Goal: Information Seeking & Learning: Find specific page/section

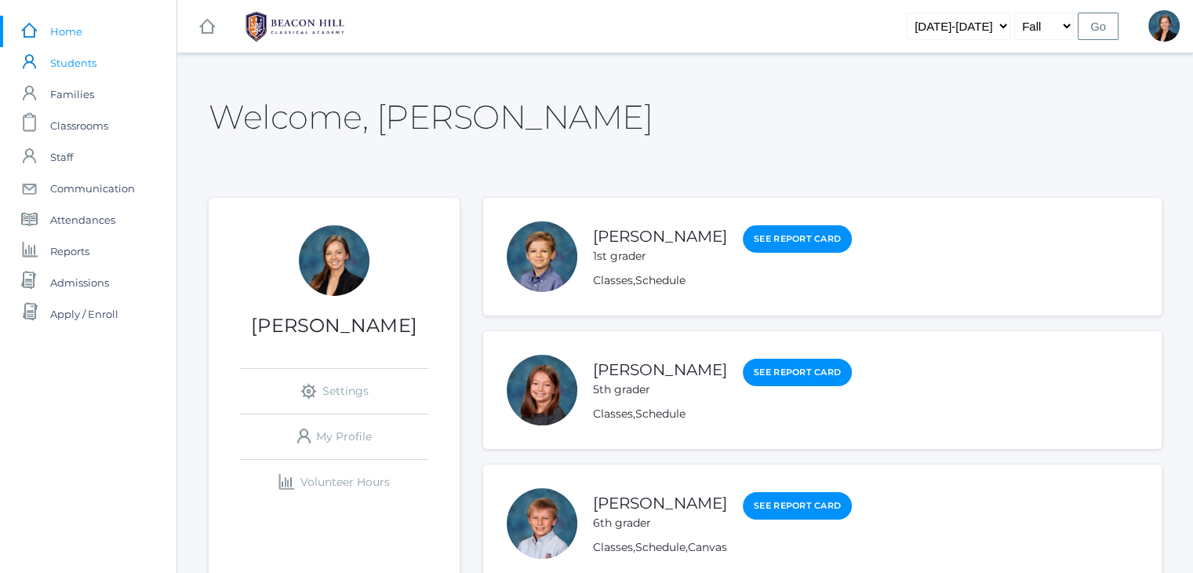
click at [78, 67] on span "Students" at bounding box center [73, 62] width 46 height 31
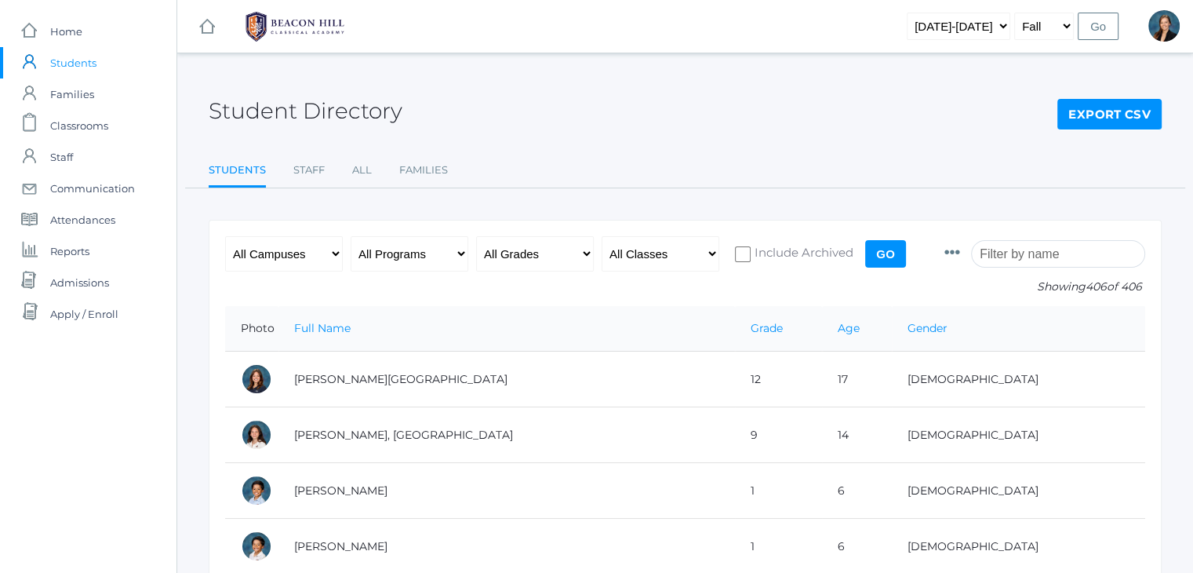
click at [1033, 252] on input "search" at bounding box center [1058, 253] width 174 height 27
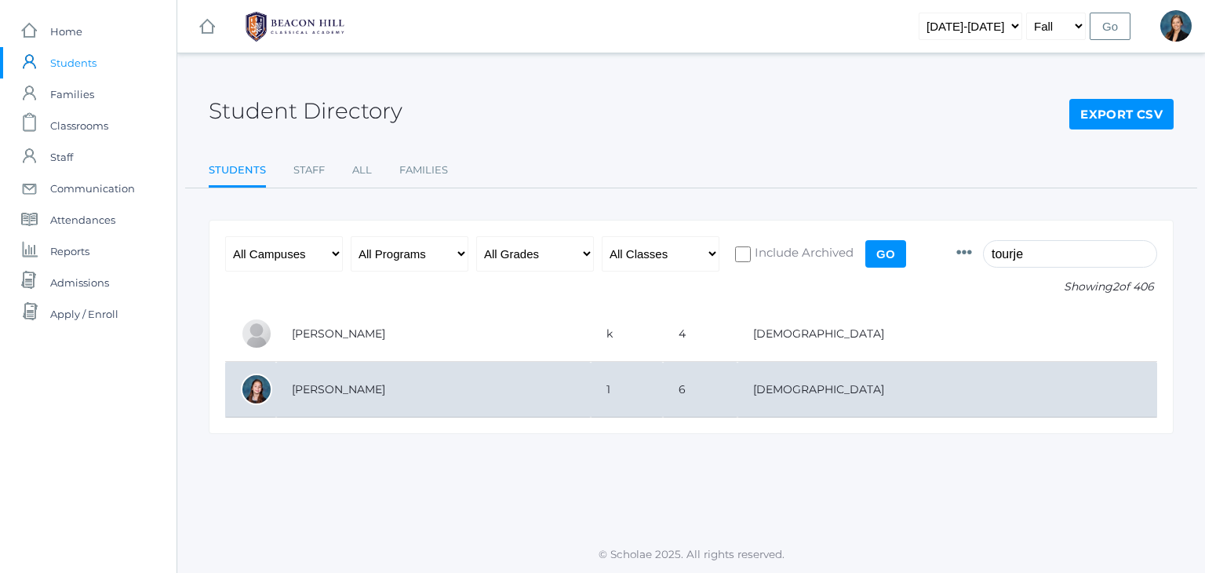
type input "tourje"
click at [308, 390] on td "Tourje, Remmie" at bounding box center [433, 390] width 315 height 56
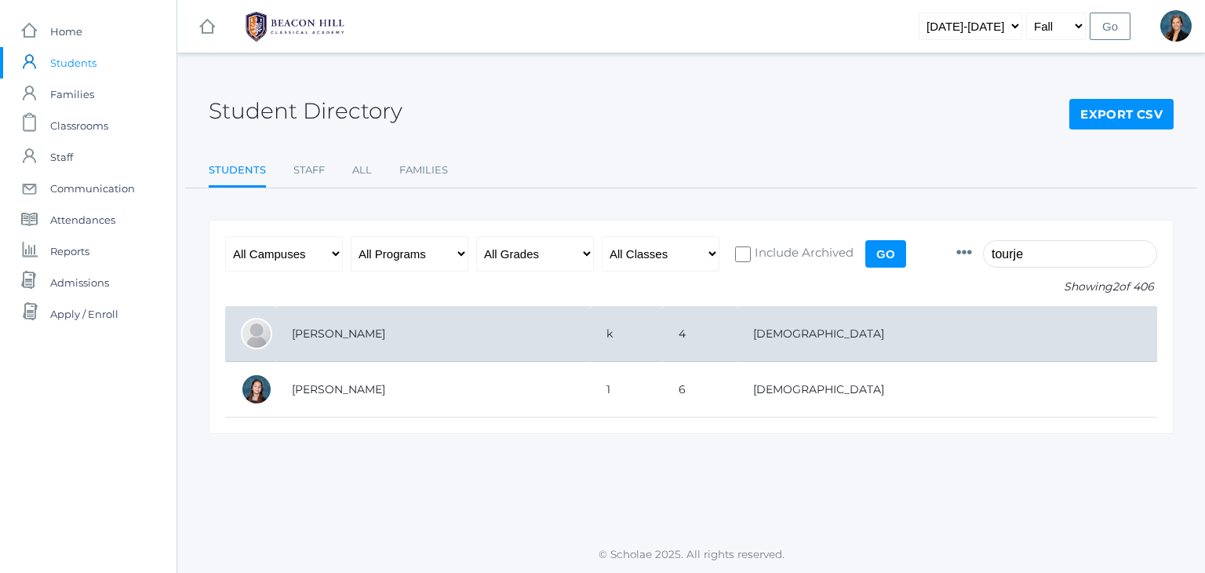
click at [338, 343] on td "Tourje, Maxwell" at bounding box center [433, 334] width 315 height 56
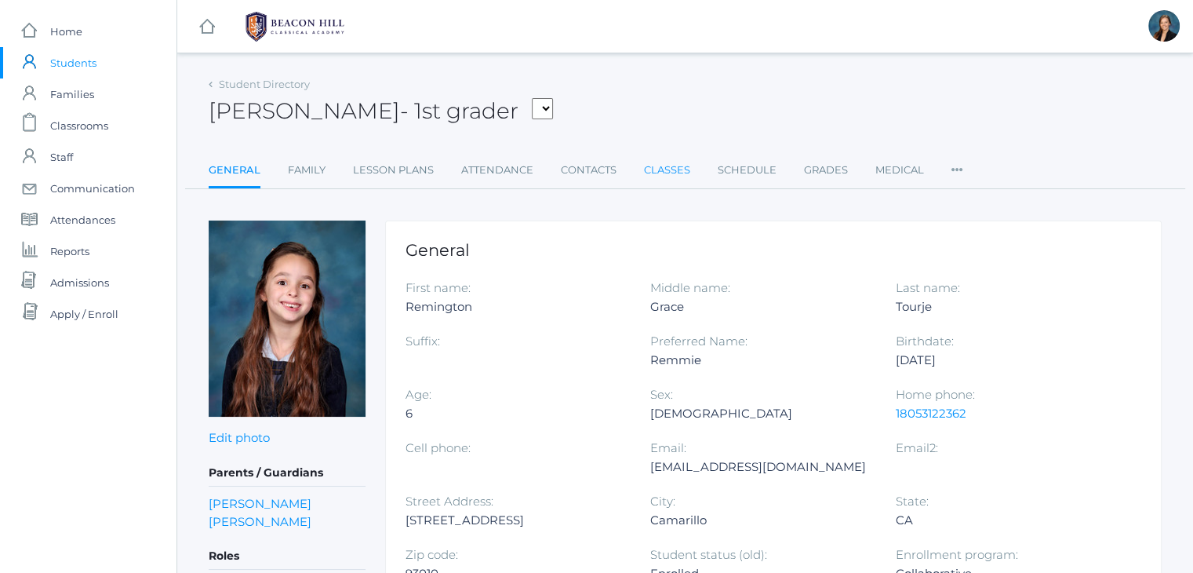
click at [657, 177] on link "Classes" at bounding box center [667, 170] width 46 height 31
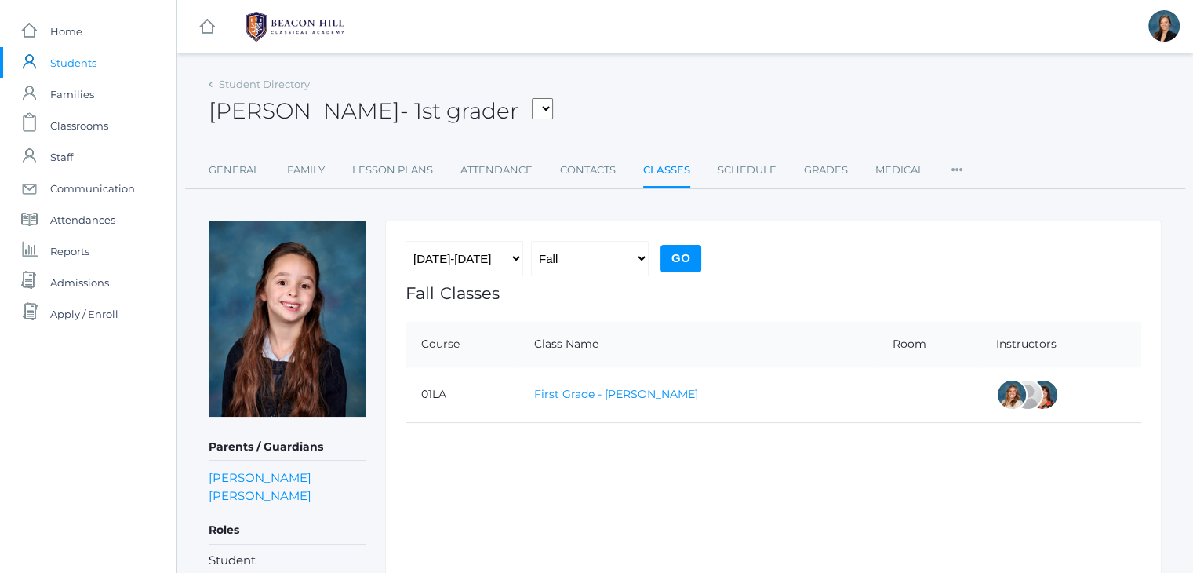
click at [602, 392] on link "First Grade - Barber" at bounding box center [616, 394] width 164 height 14
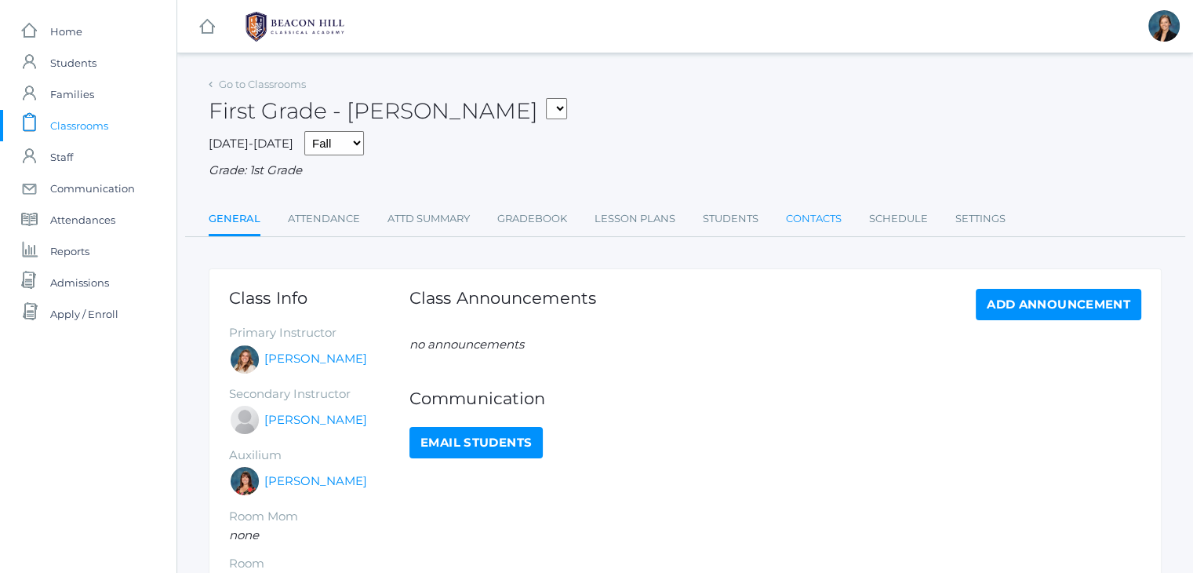
click at [803, 221] on link "Contacts" at bounding box center [814, 218] width 56 height 31
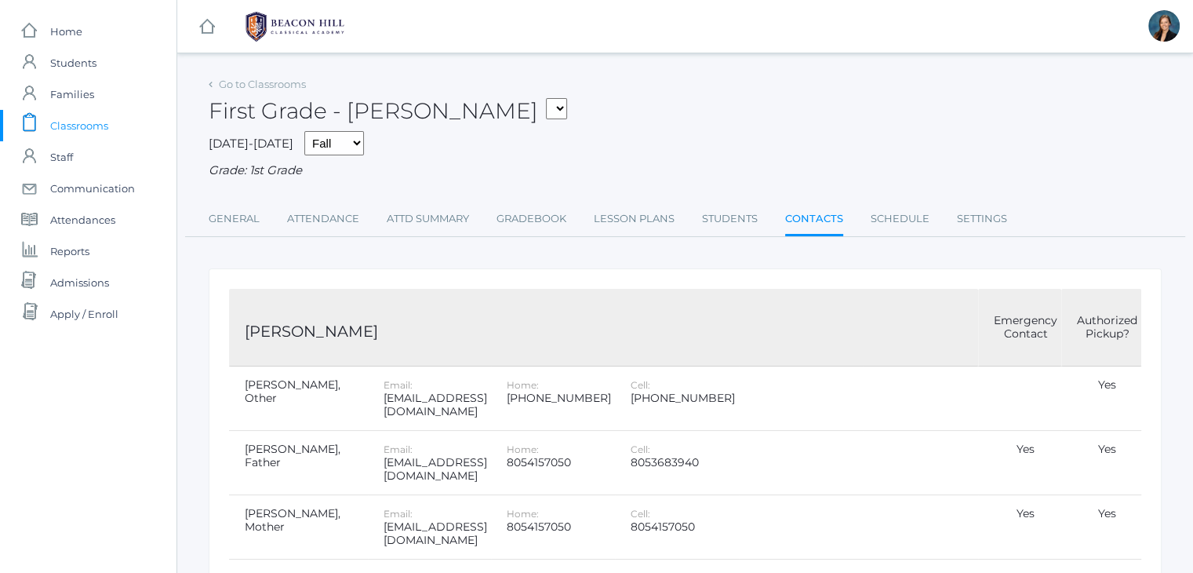
drag, startPoint x: 803, startPoint y: 221, endPoint x: 659, endPoint y: 143, distance: 164.3
click at [659, 143] on div "2025-2026 Fall Spring Grade: 1st Grade" at bounding box center [685, 155] width 953 height 49
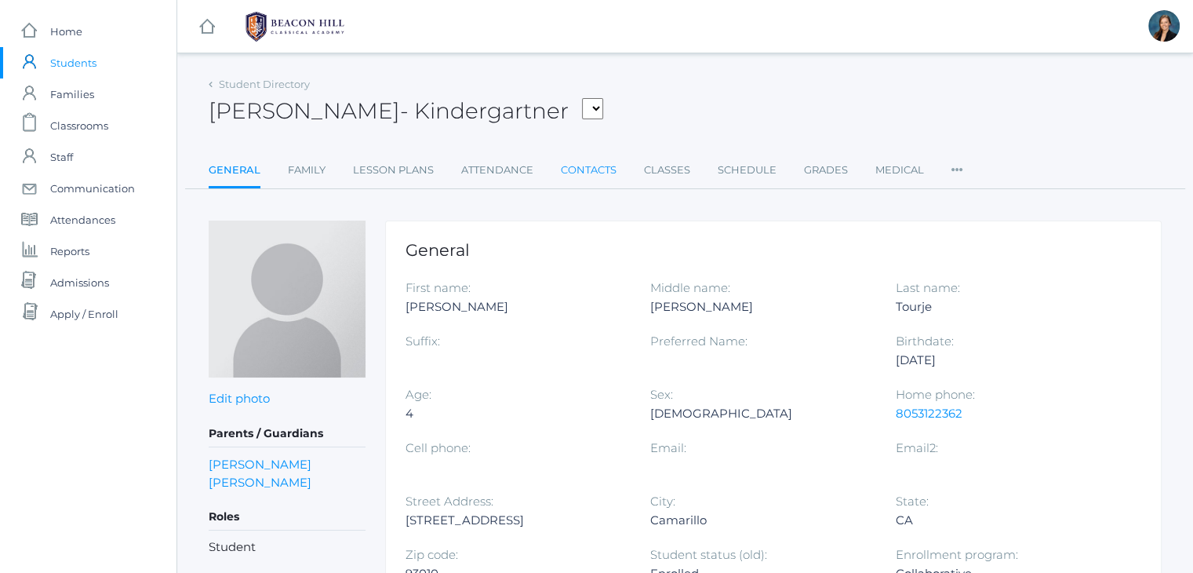
click at [590, 168] on link "Contacts" at bounding box center [589, 170] width 56 height 31
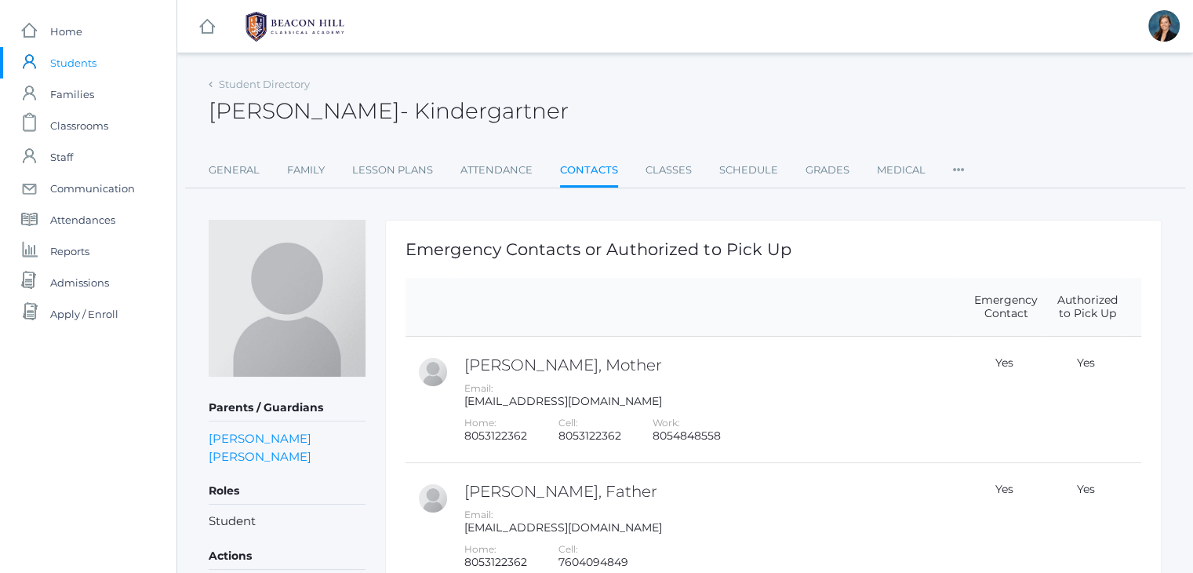
click at [69, 61] on span "Students" at bounding box center [73, 62] width 46 height 31
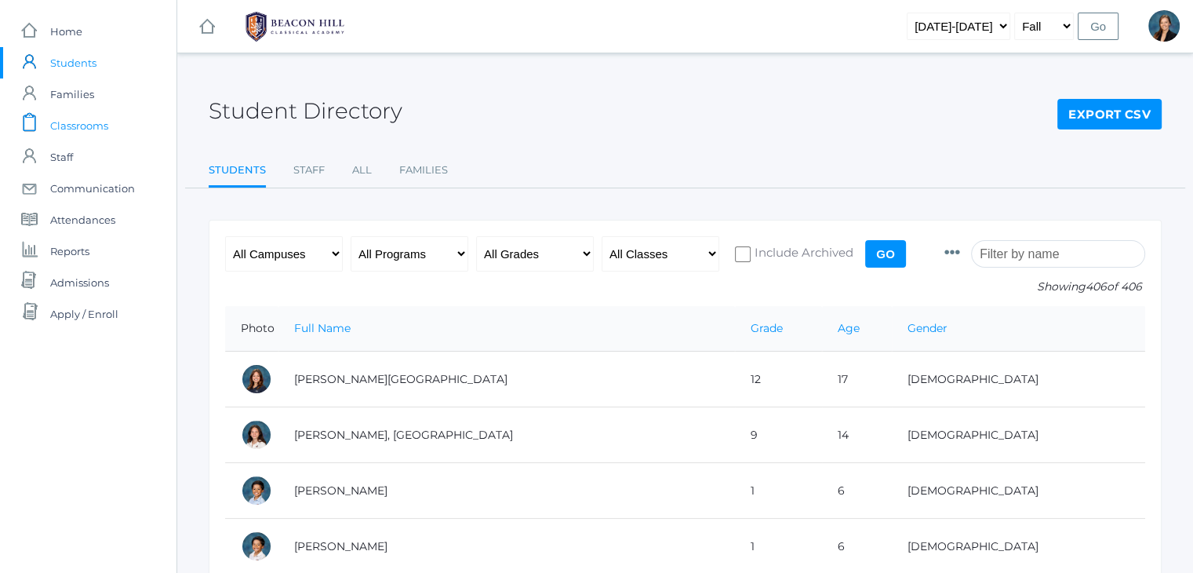
click at [83, 125] on span "Classrooms" at bounding box center [79, 125] width 58 height 31
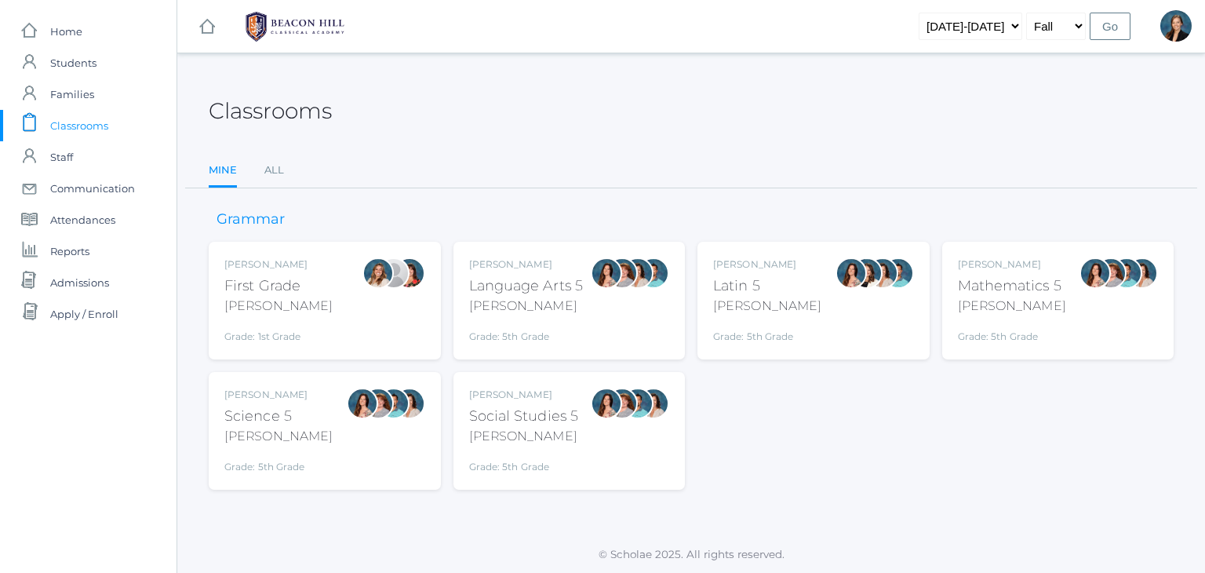
click at [658, 111] on div "Classrooms" at bounding box center [691, 102] width 965 height 58
click at [93, 64] on span "Students" at bounding box center [73, 62] width 46 height 31
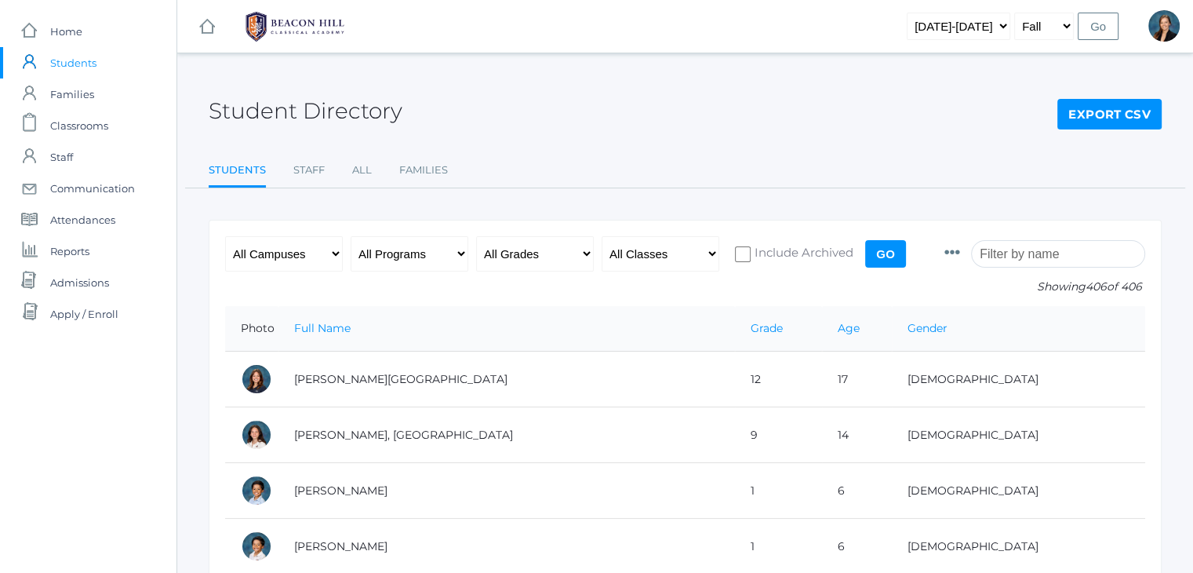
click at [1047, 246] on input "search" at bounding box center [1058, 253] width 174 height 27
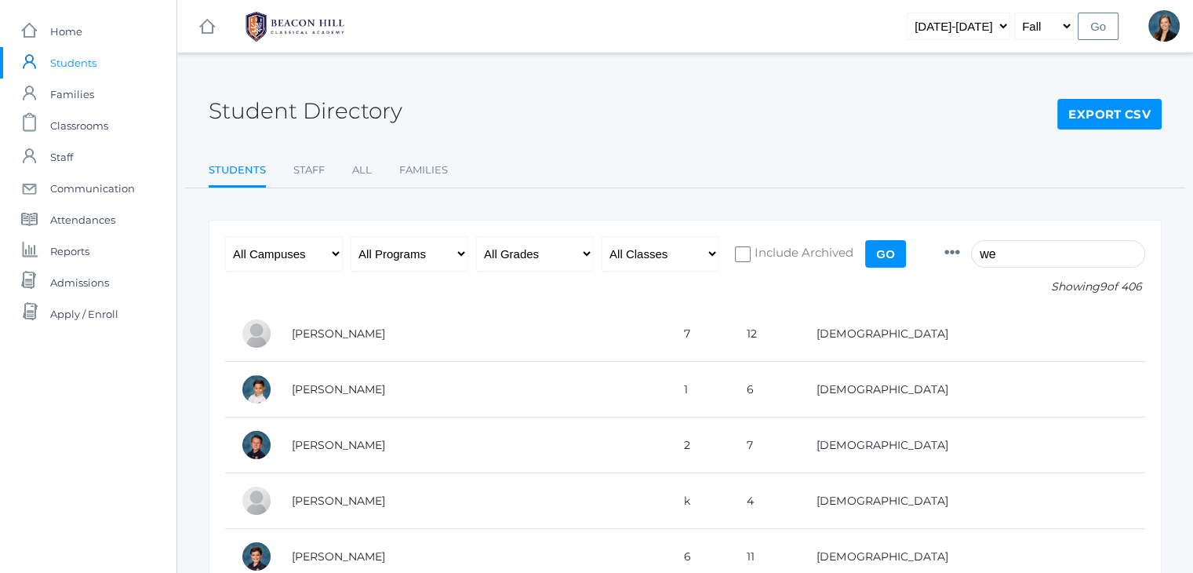
type input "w"
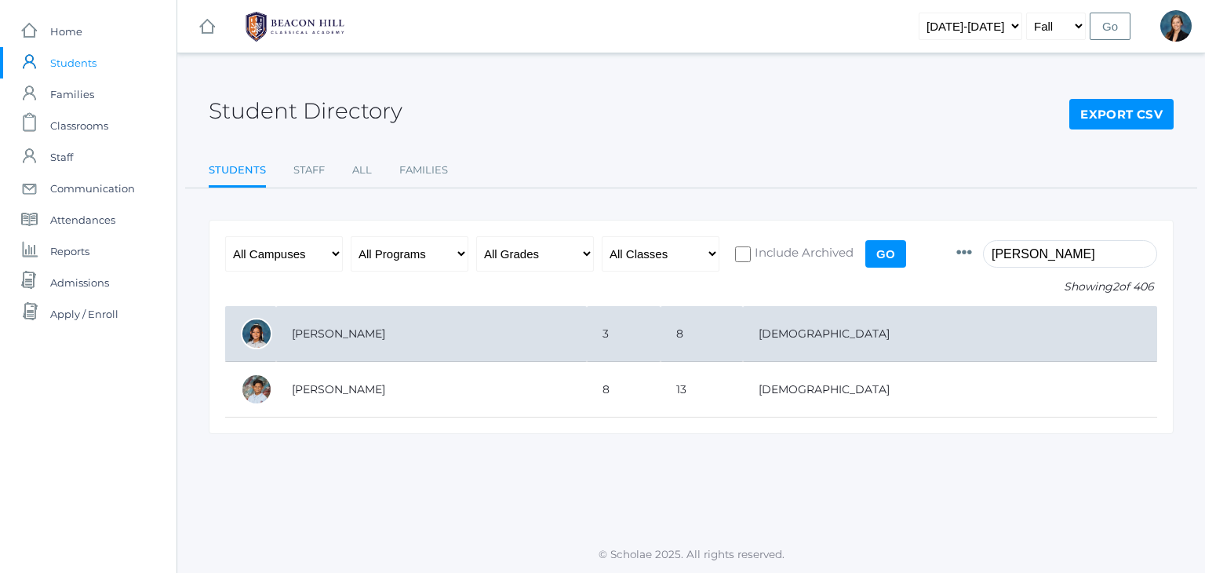
type input "rillo"
click at [587, 335] on td "Rillo, Leahmarie" at bounding box center [431, 334] width 311 height 56
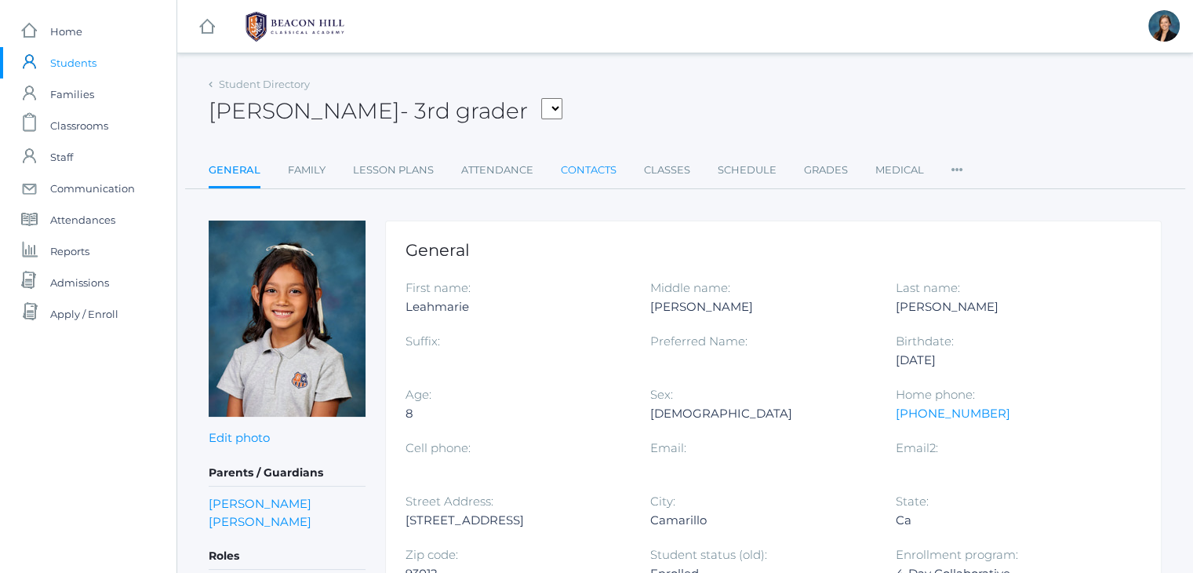
click at [574, 171] on link "Contacts" at bounding box center [589, 170] width 56 height 31
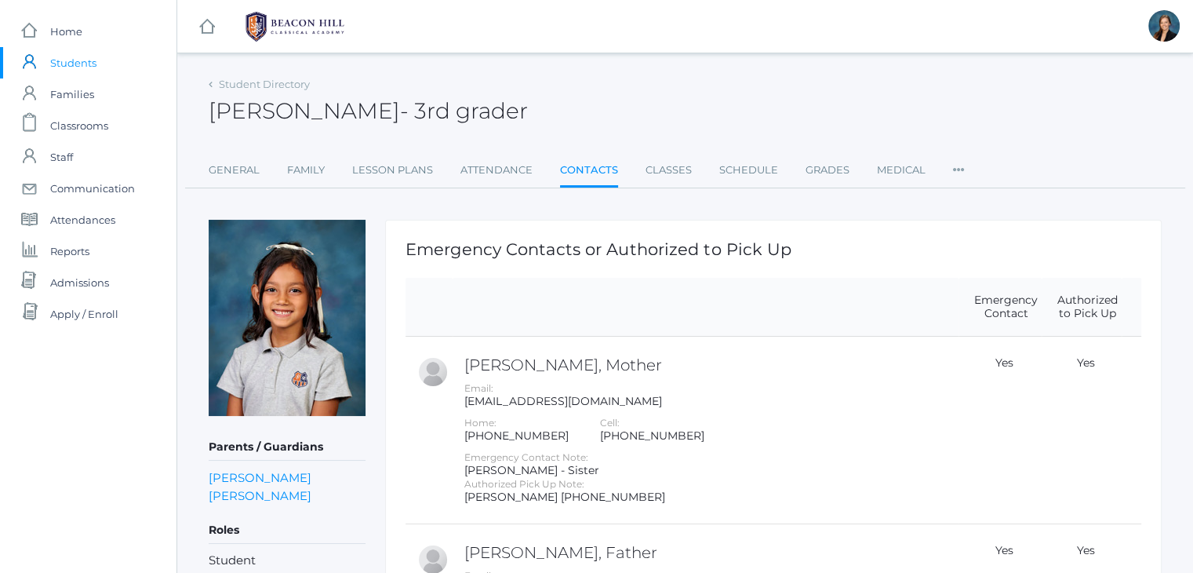
click at [676, 104] on div "Leahmarie Rillo - 3rd grader Leahmarie Rillo 3rd grader" at bounding box center [685, 102] width 953 height 58
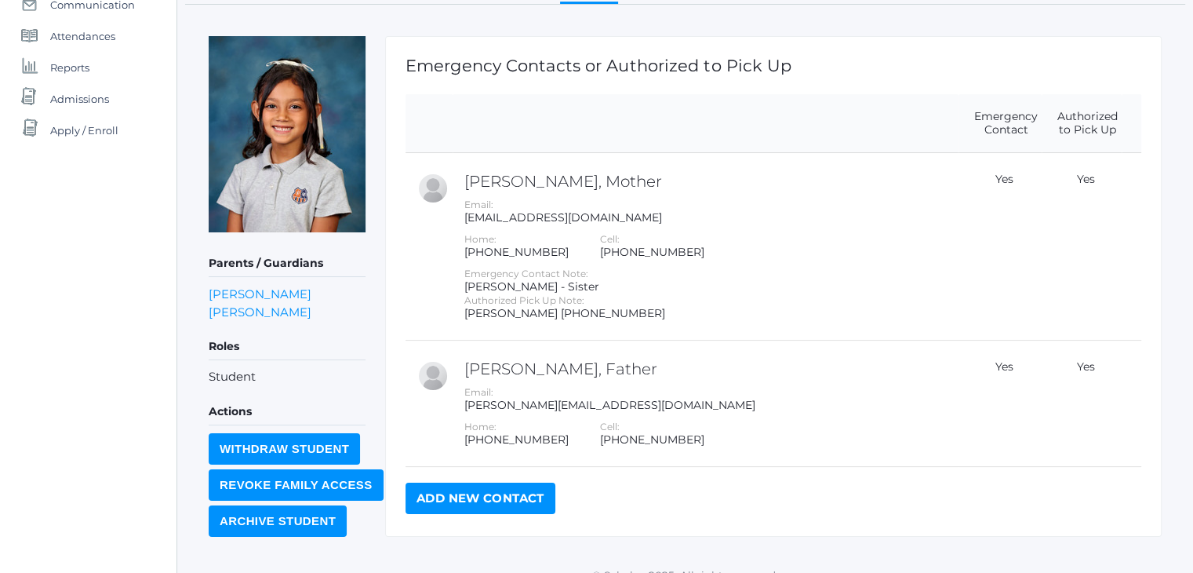
scroll to position [204, 0]
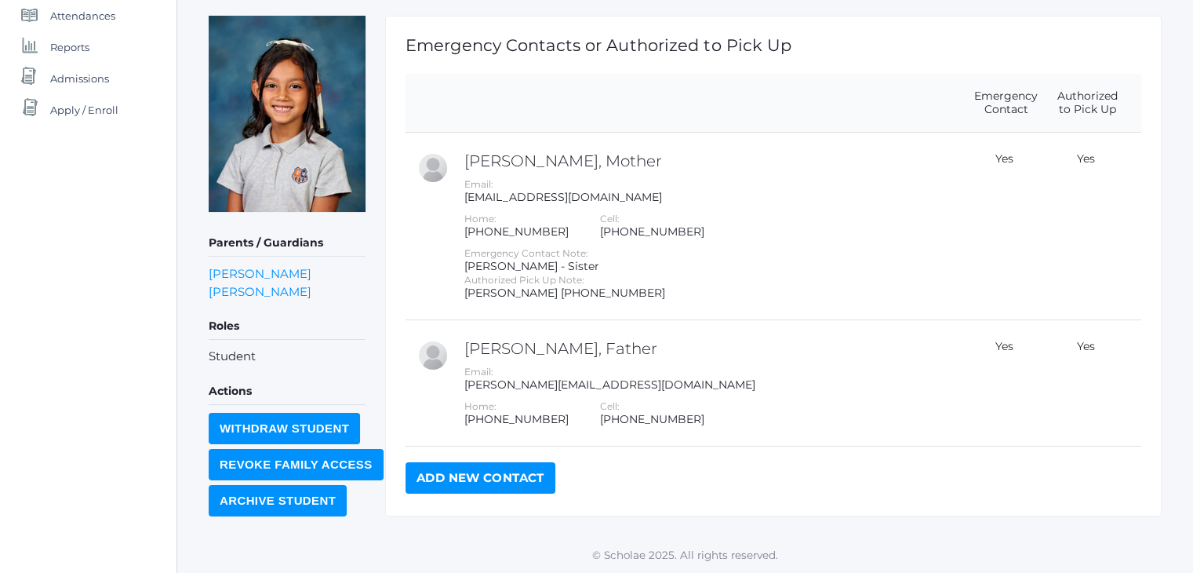
click at [847, 49] on h1 "Emergency Contacts or Authorized to Pick Up" at bounding box center [774, 45] width 736 height 18
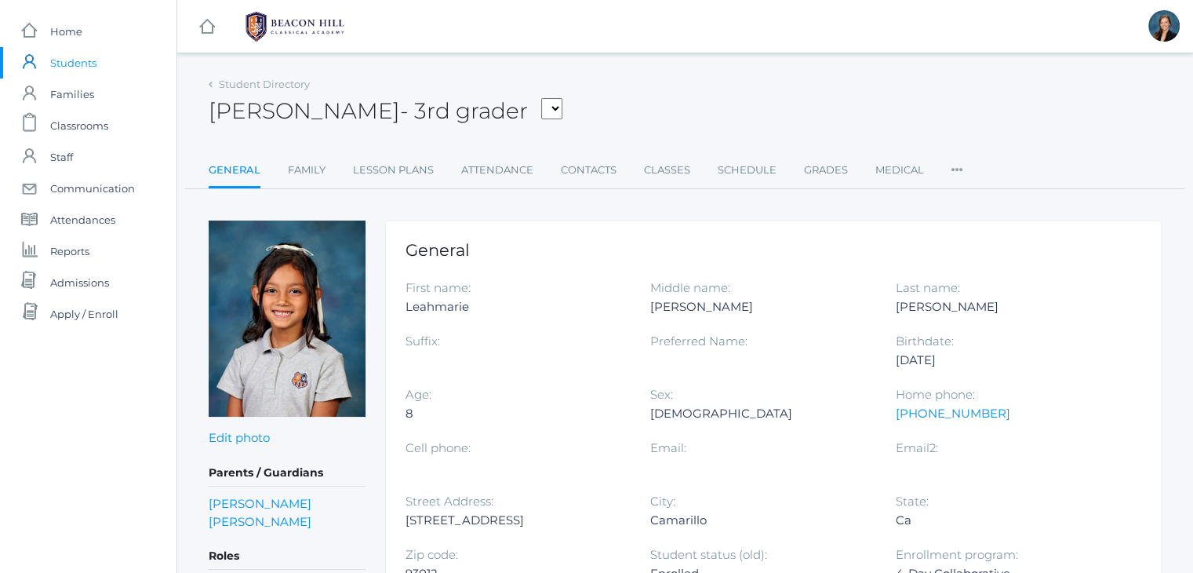
click at [50, 60] on span "Students" at bounding box center [73, 62] width 46 height 31
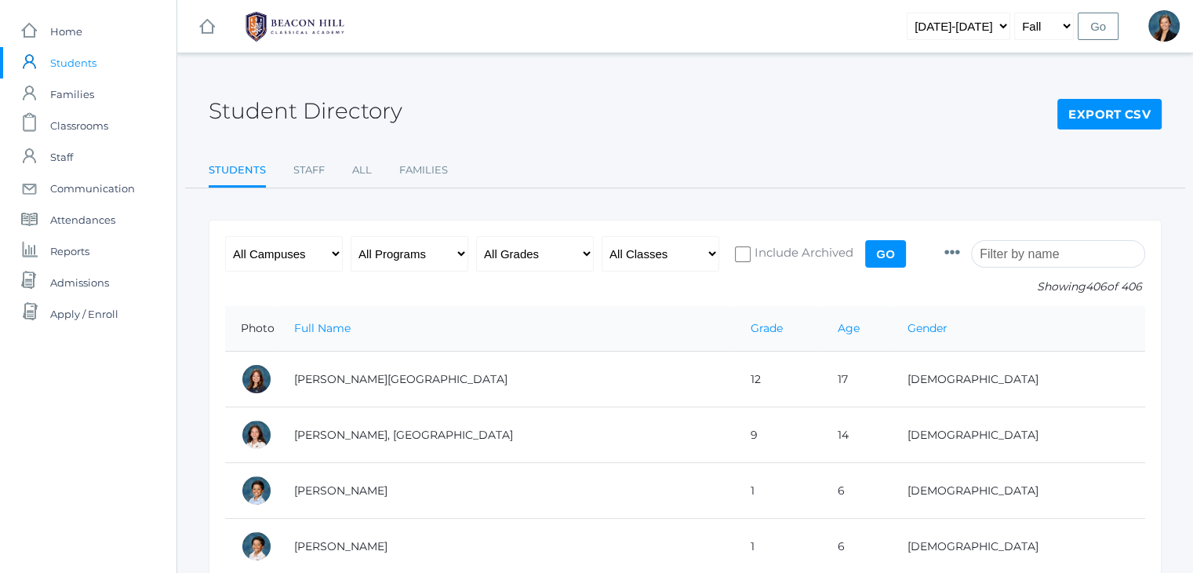
click at [1045, 254] on input "search" at bounding box center [1058, 253] width 174 height 27
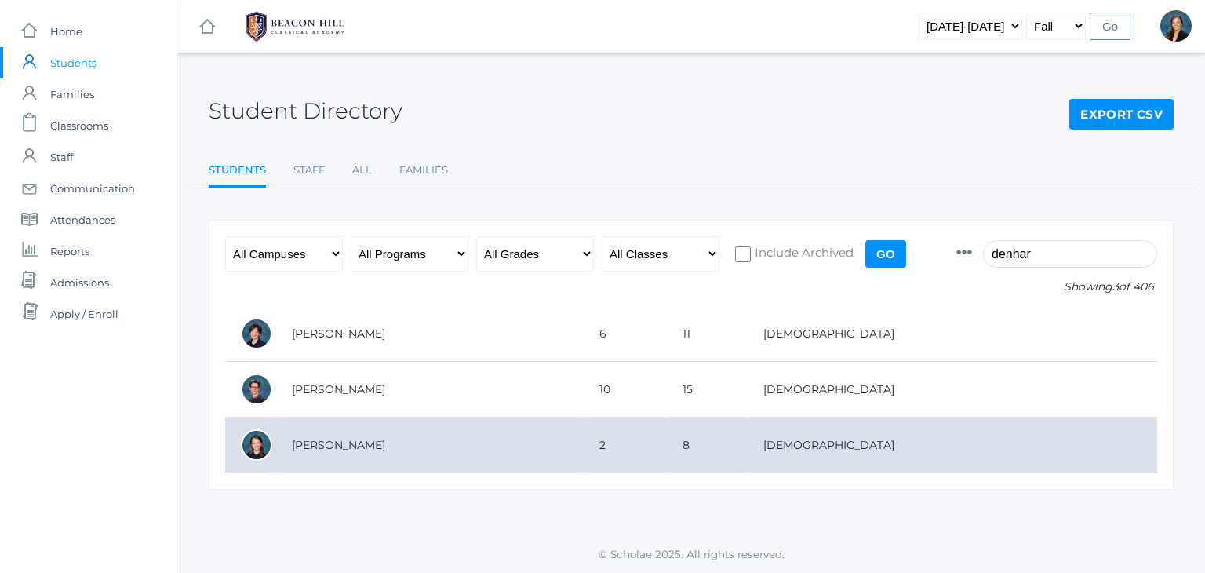
type input "denhar"
click at [584, 440] on td "[PERSON_NAME]" at bounding box center [430, 445] width 308 height 56
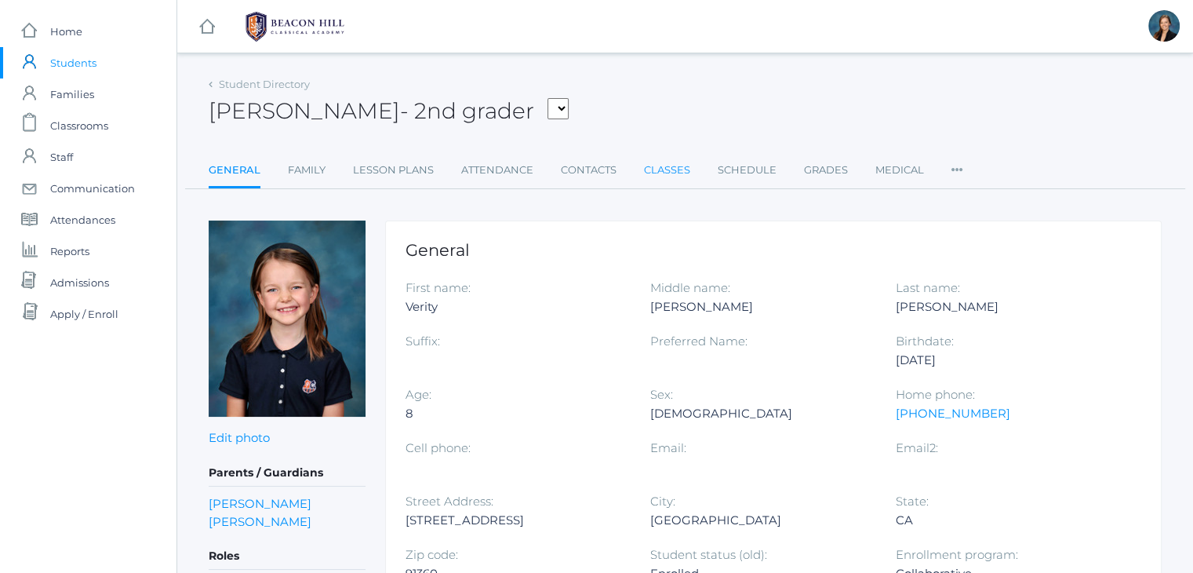
click at [675, 169] on link "Classes" at bounding box center [667, 170] width 46 height 31
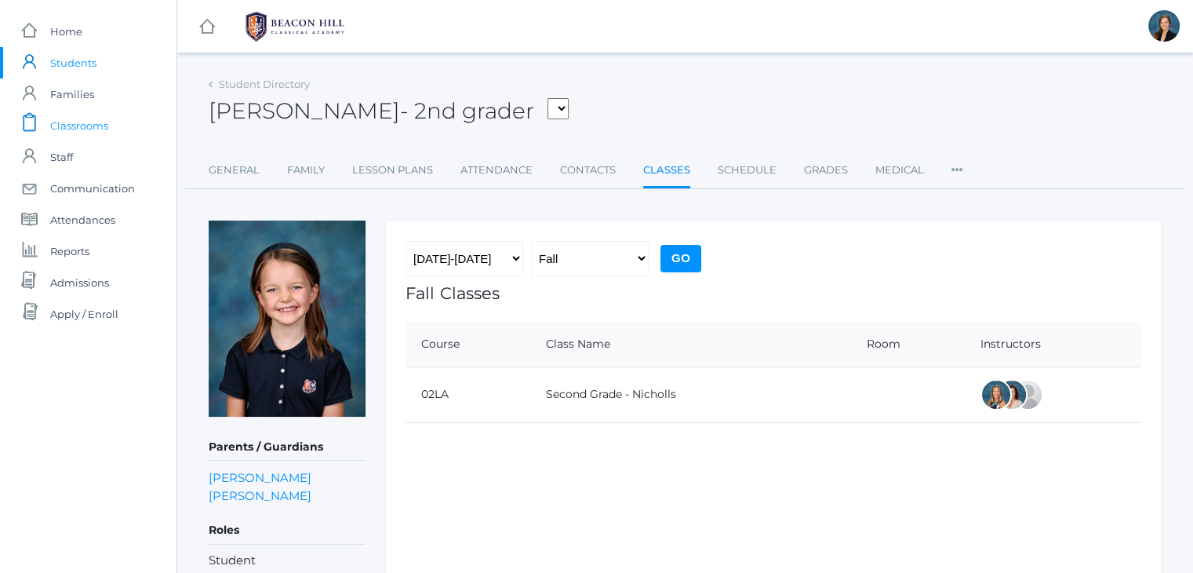
click at [67, 124] on span "Classrooms" at bounding box center [79, 125] width 58 height 31
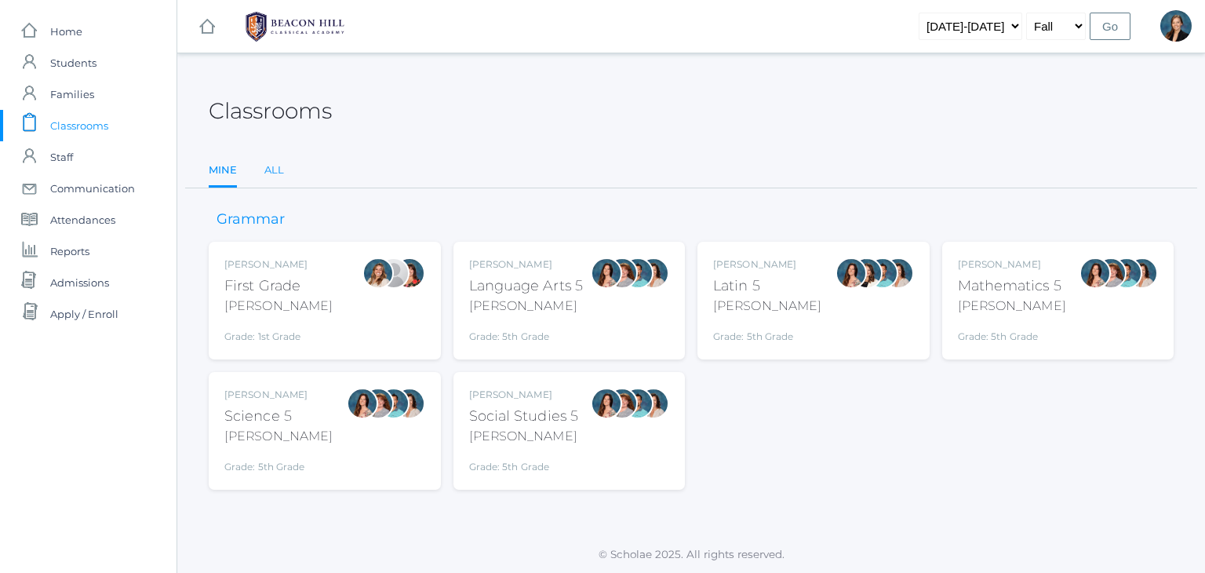
click at [273, 169] on link "All" at bounding box center [274, 170] width 20 height 31
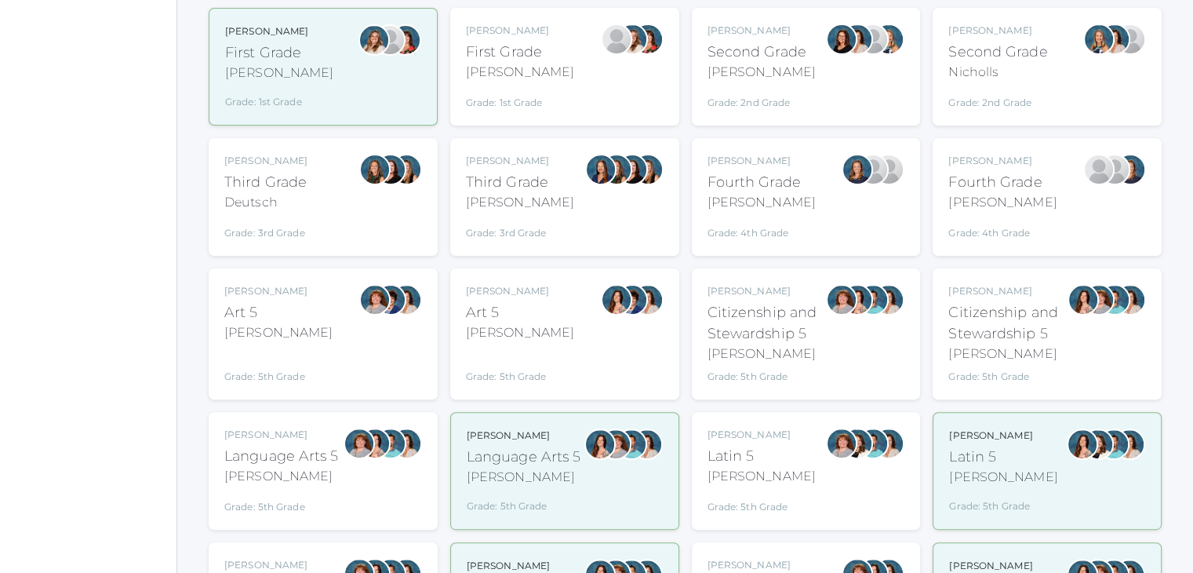
scroll to position [377, 0]
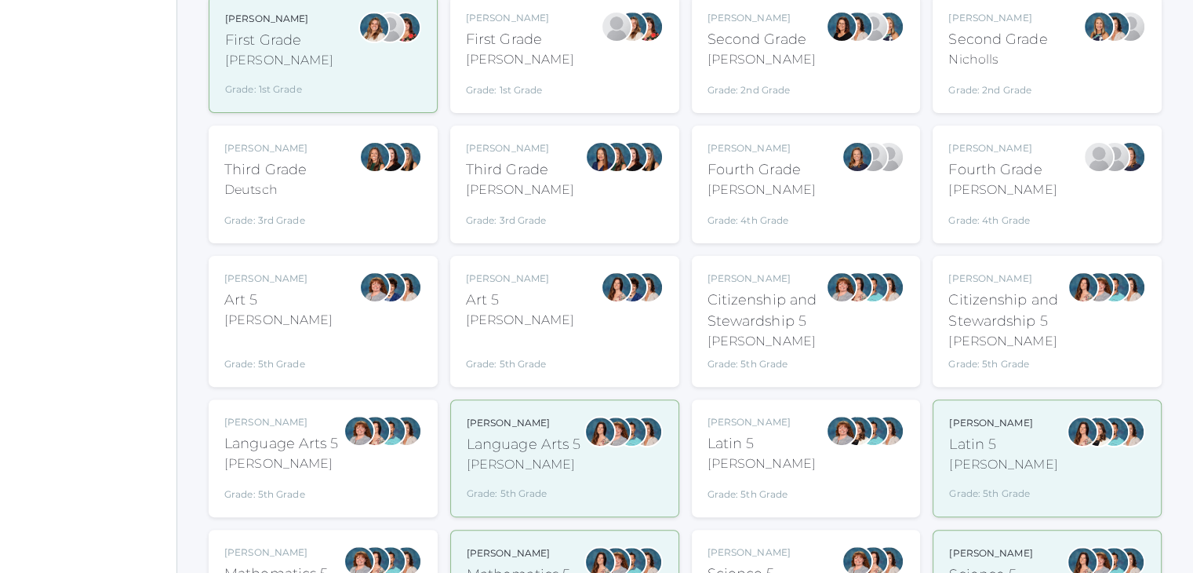
click at [255, 440] on div "Language Arts 5" at bounding box center [281, 443] width 115 height 21
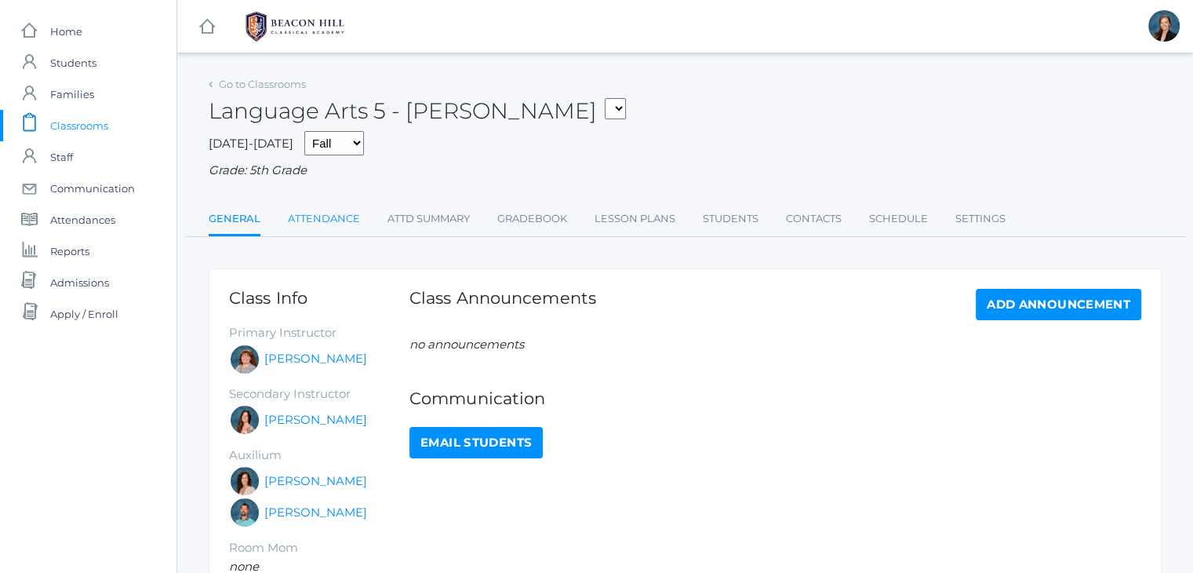
click at [340, 218] on link "Attendance" at bounding box center [324, 218] width 72 height 31
